Goal: Information Seeking & Learning: Learn about a topic

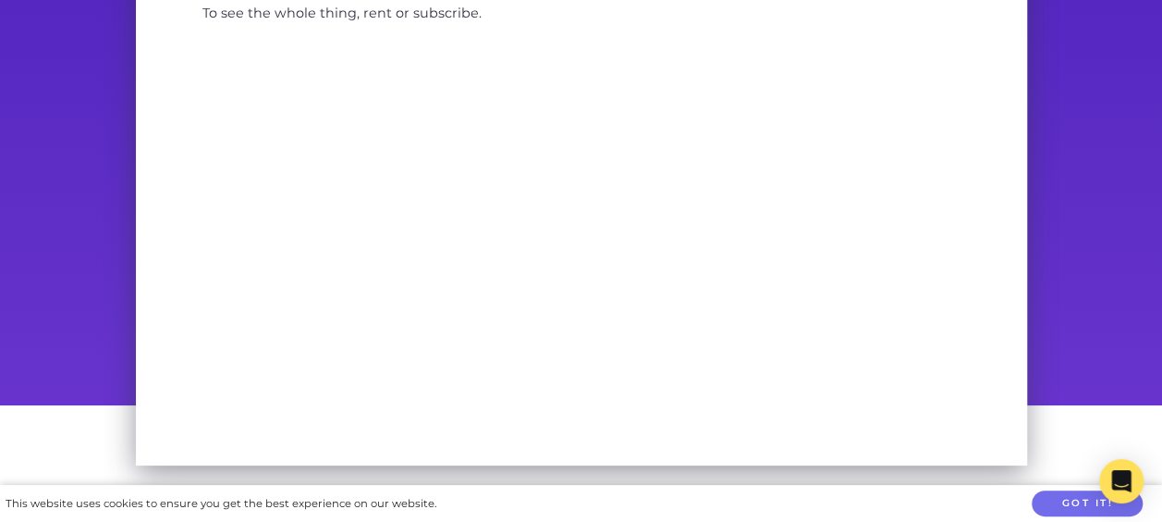
scroll to position [224, 0]
